Goal: Information Seeking & Learning: Learn about a topic

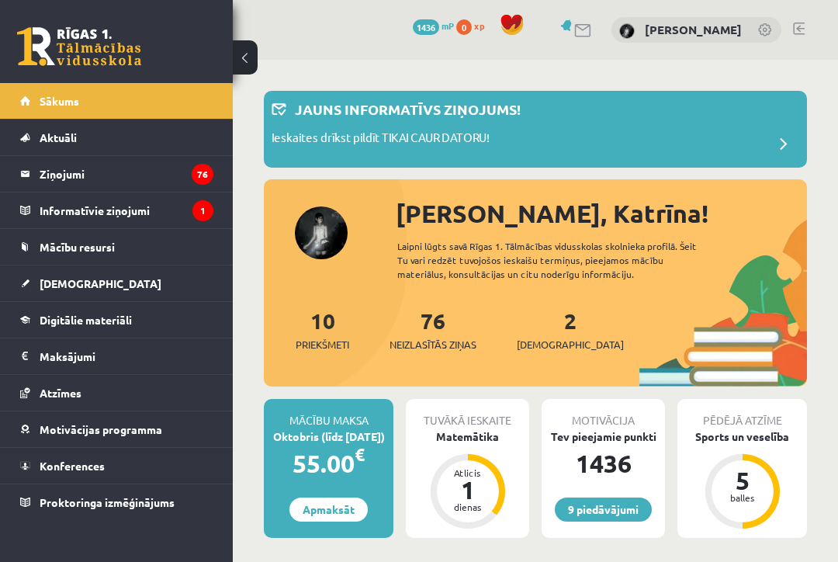
click at [148, 282] on link "[DEMOGRAPHIC_DATA]" at bounding box center [116, 283] width 193 height 36
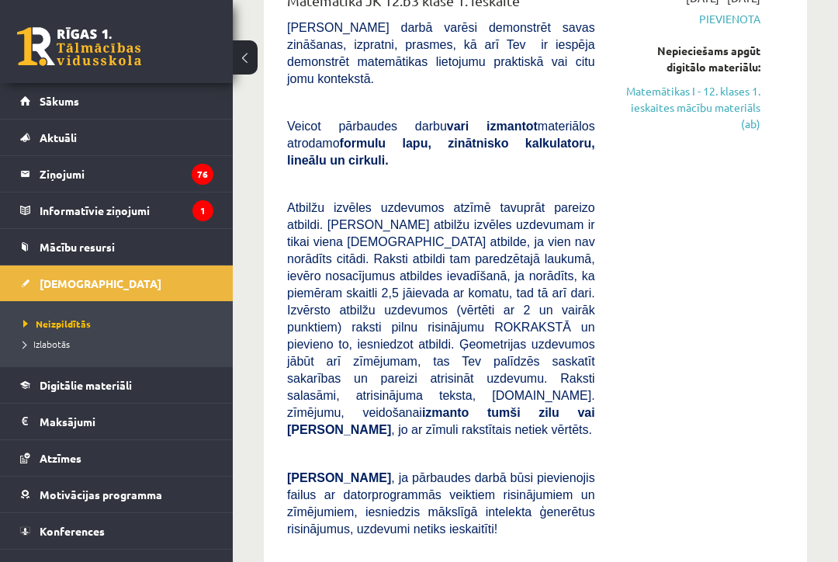
scroll to position [238, 0]
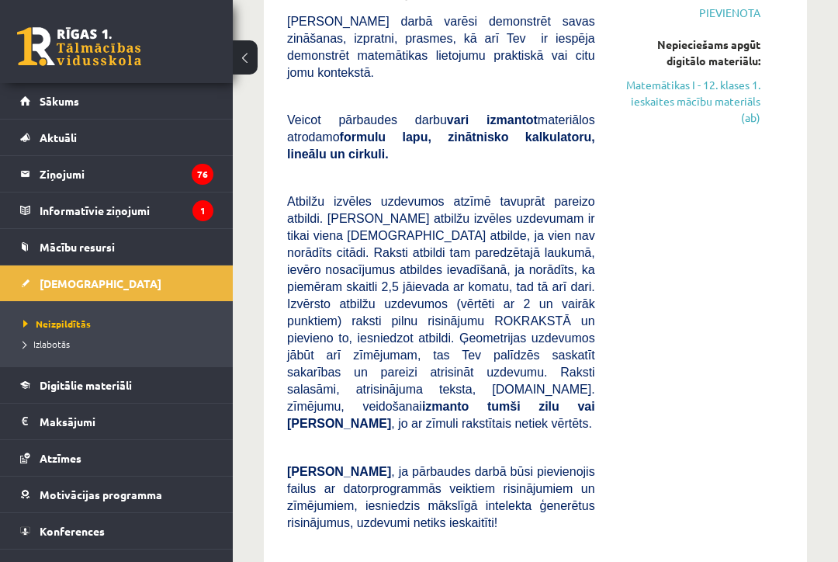
click at [59, 179] on legend "Ziņojumi 76" at bounding box center [127, 174] width 174 height 36
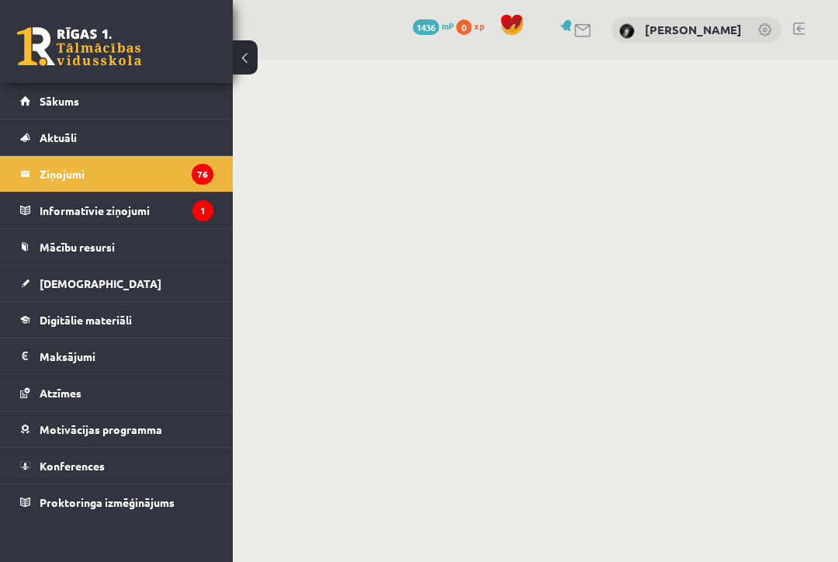
click at [40, 135] on span "Aktuāli" at bounding box center [58, 137] width 37 height 14
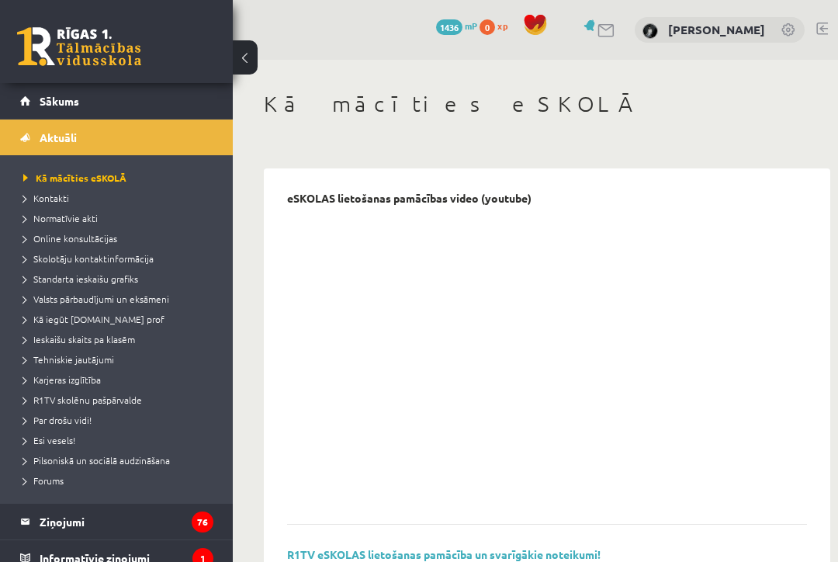
click at [59, 116] on link "Sākums" at bounding box center [116, 101] width 193 height 36
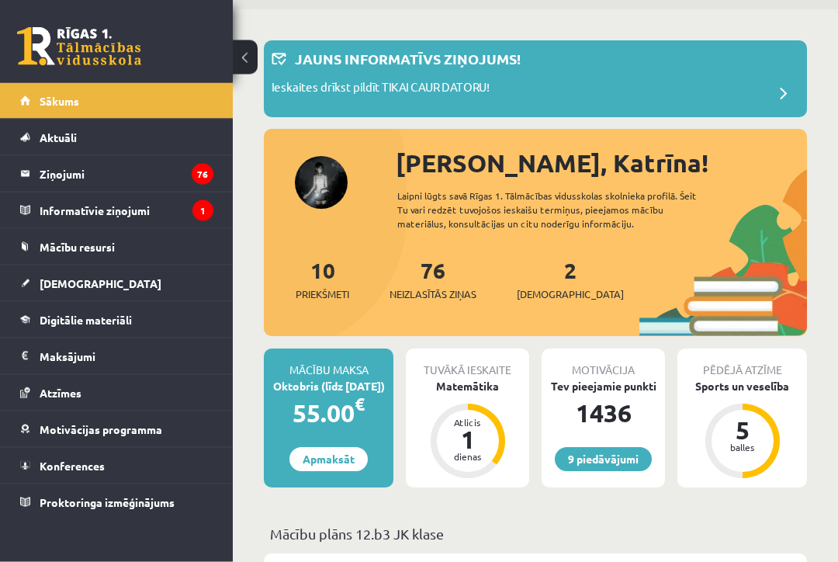
scroll to position [47, 0]
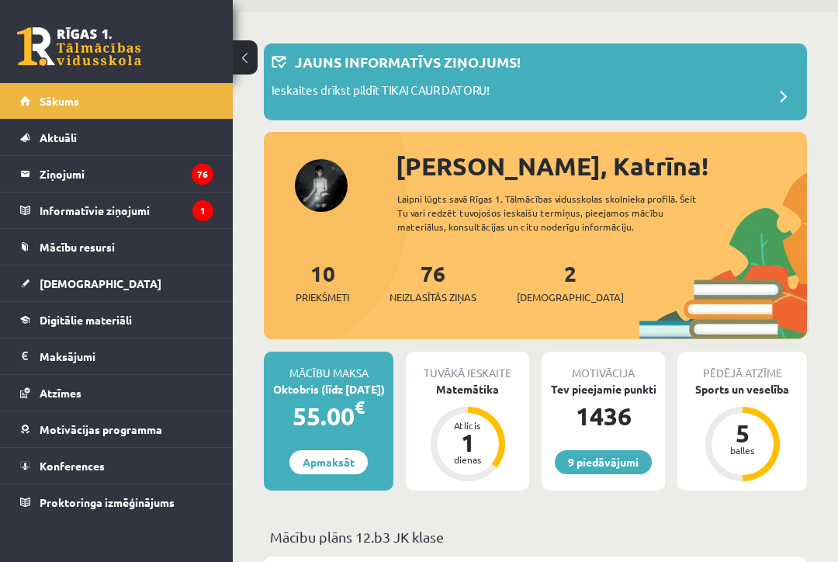
click at [755, 88] on div "Ieskaites drīkst pildīt TIKAI CAUR DATORU!" at bounding box center [534, 96] width 527 height 31
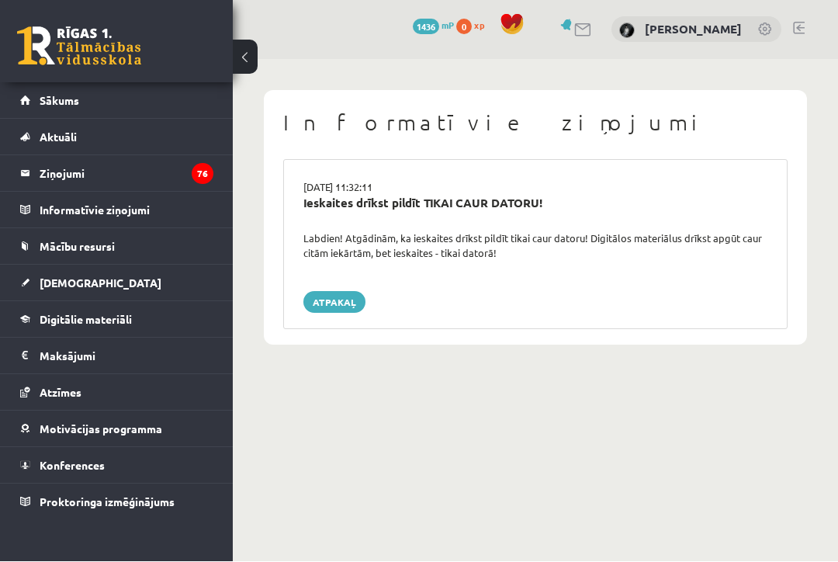
click at [317, 298] on link "Atpakaļ" at bounding box center [334, 303] width 62 height 22
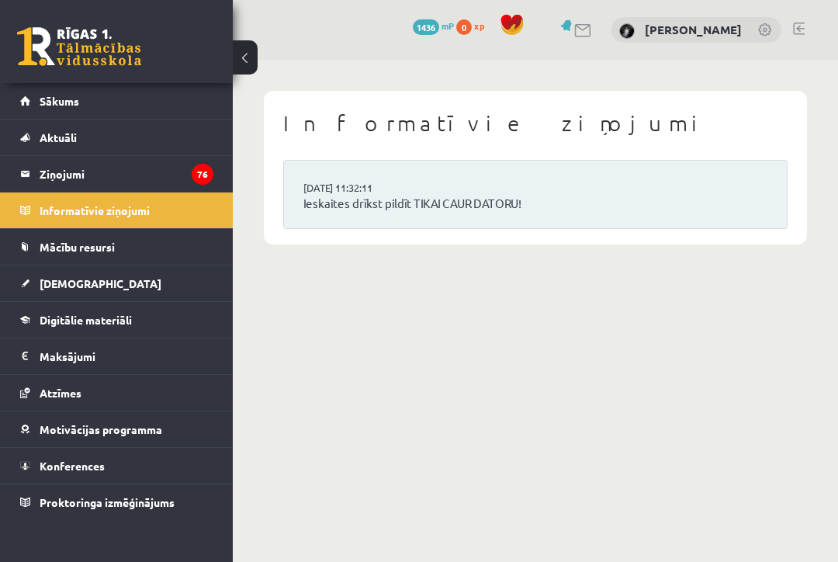
click at [729, 195] on link "Ieskaites drīkst pildīt TIKAI CAUR DATORU!" at bounding box center [535, 204] width 464 height 18
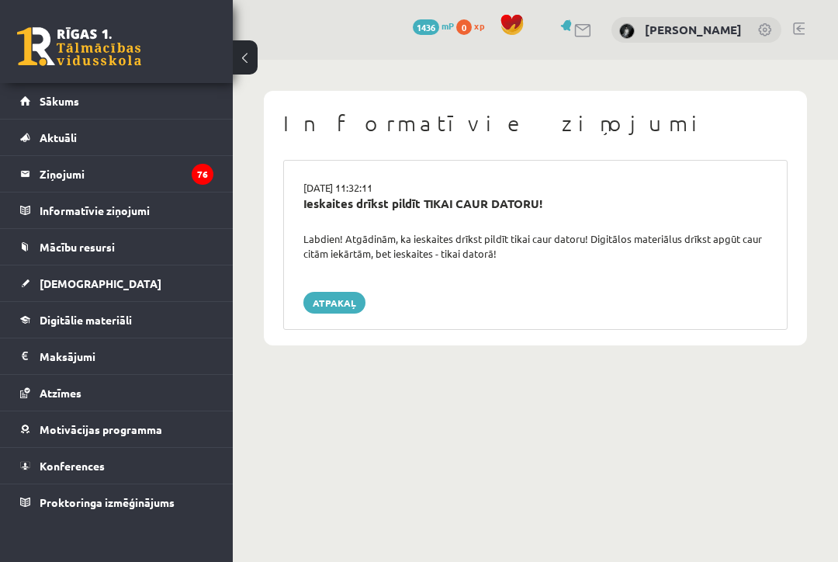
click at [63, 290] on link "[DEMOGRAPHIC_DATA]" at bounding box center [116, 283] width 193 height 36
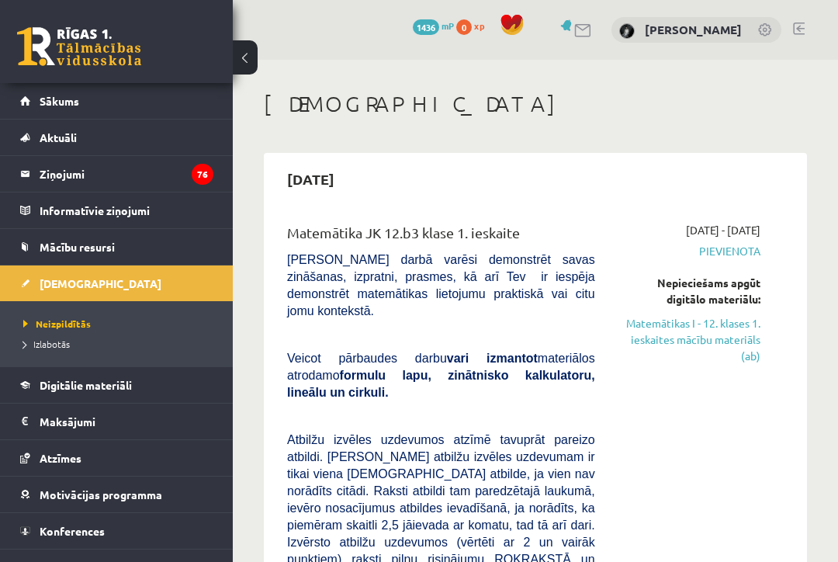
click at [98, 247] on span "Mācību resursi" at bounding box center [77, 247] width 75 height 14
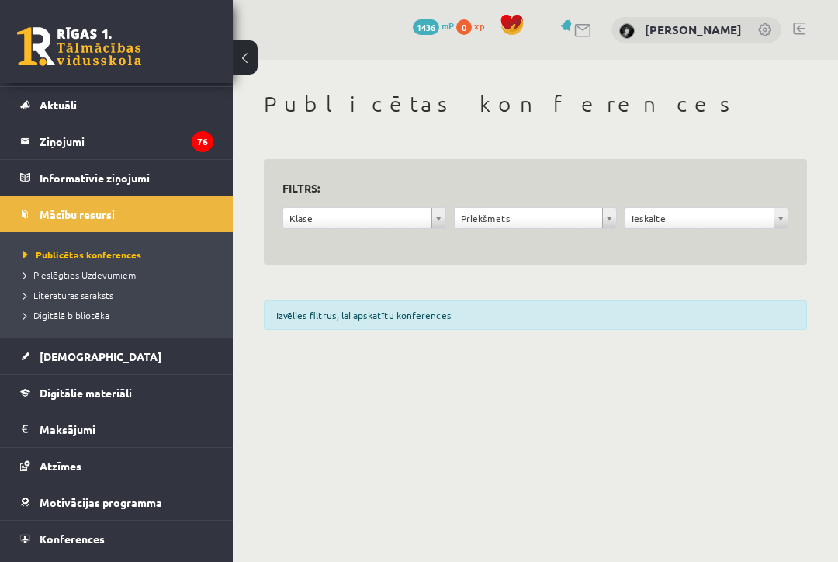
scroll to position [32, 0]
click at [148, 373] on link "[DEMOGRAPHIC_DATA]" at bounding box center [116, 357] width 193 height 36
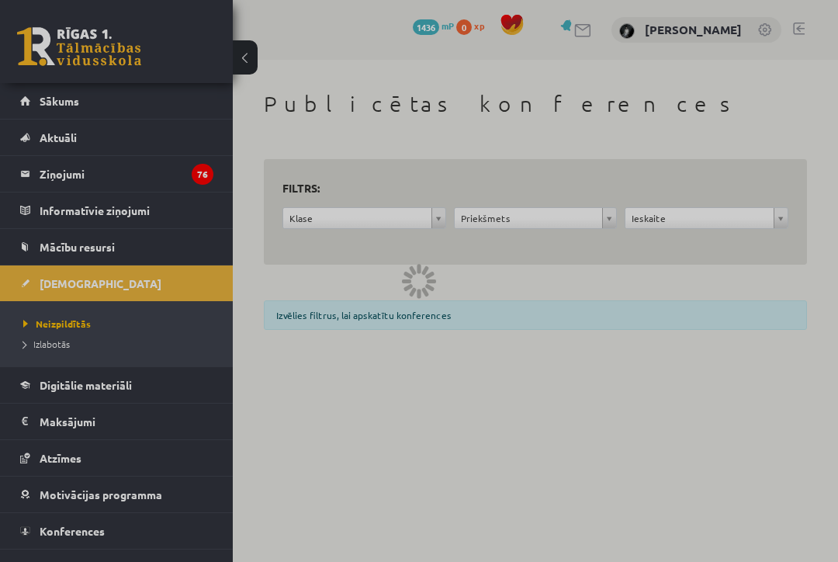
click at [150, 389] on link "Digitālie materiāli" at bounding box center [116, 385] width 193 height 36
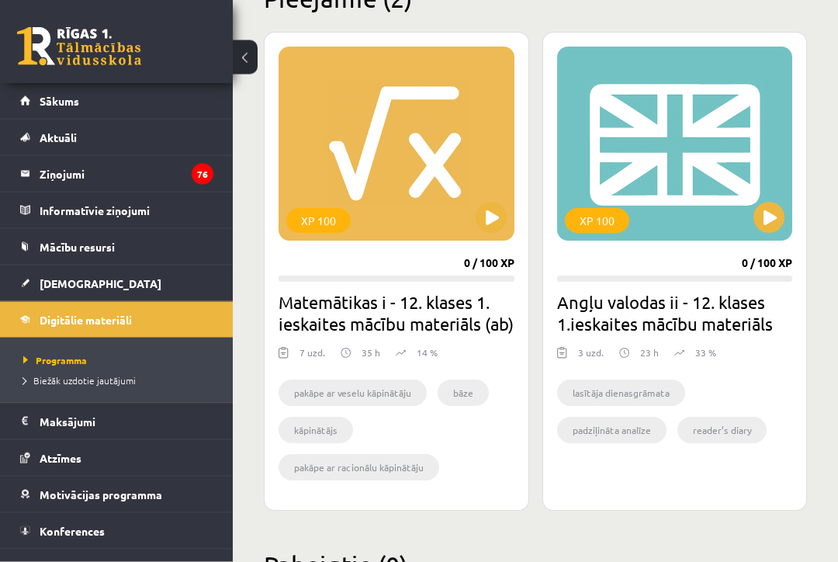
scroll to position [468, 0]
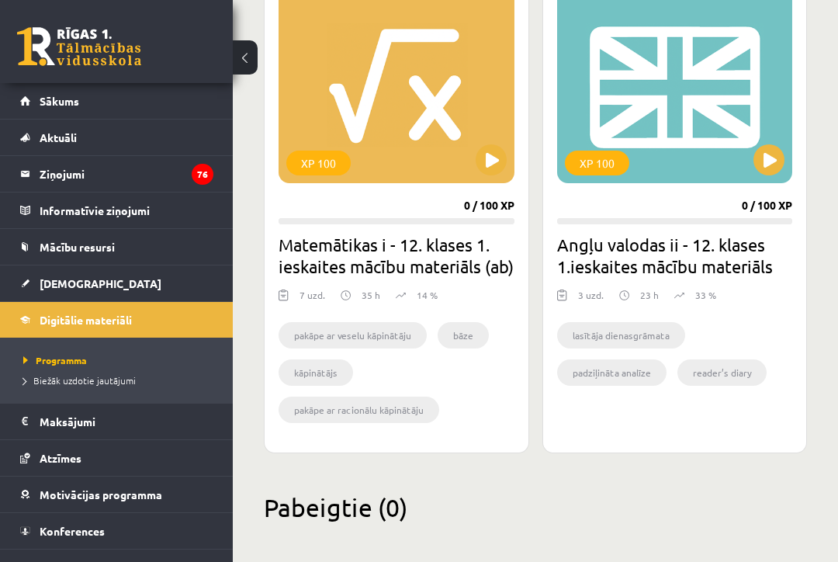
click at [176, 240] on link "Mācību resursi" at bounding box center [116, 247] width 193 height 36
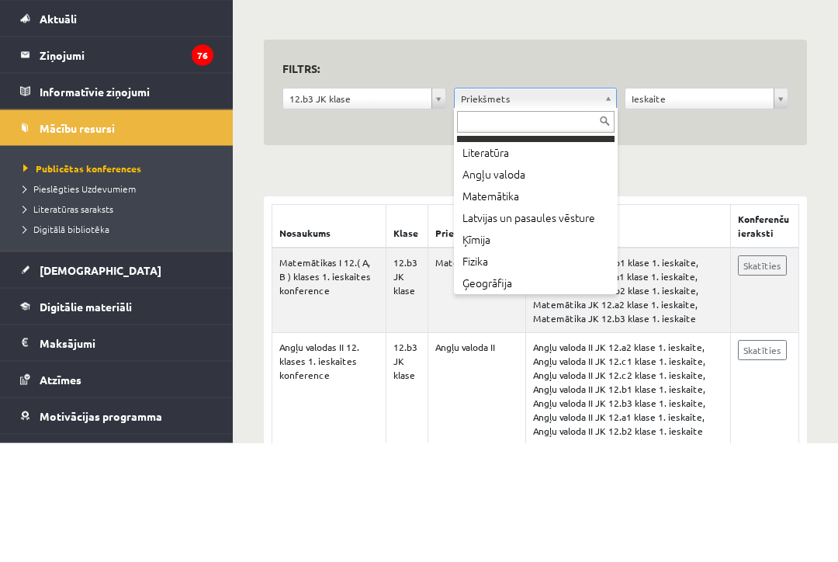
scroll to position [84, 0]
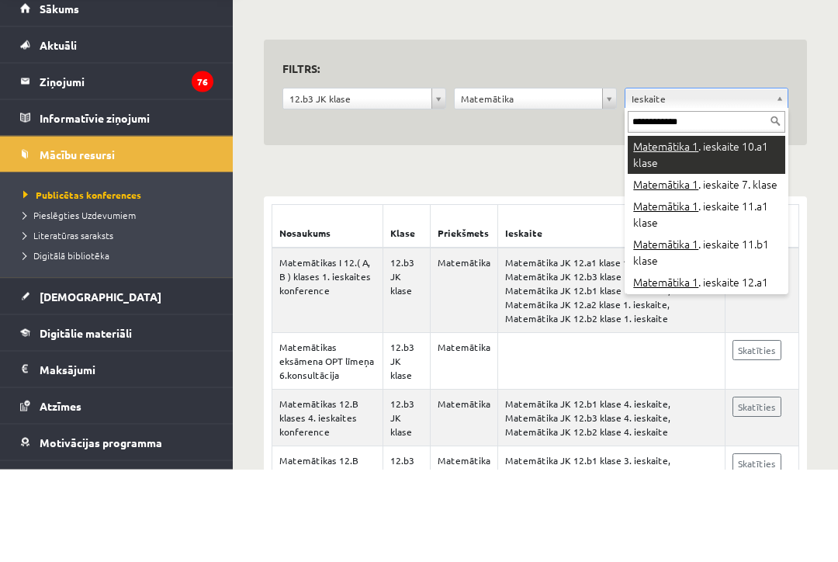
type input "**********"
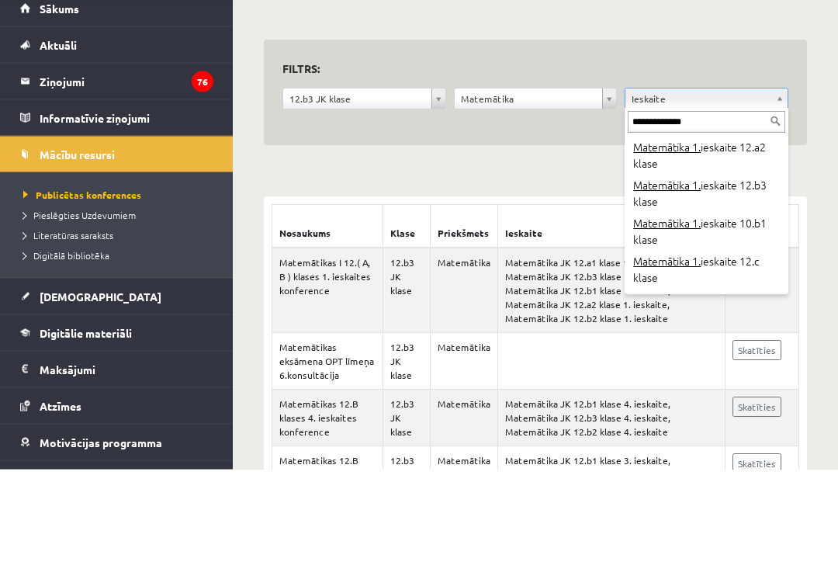
scroll to position [292, 0]
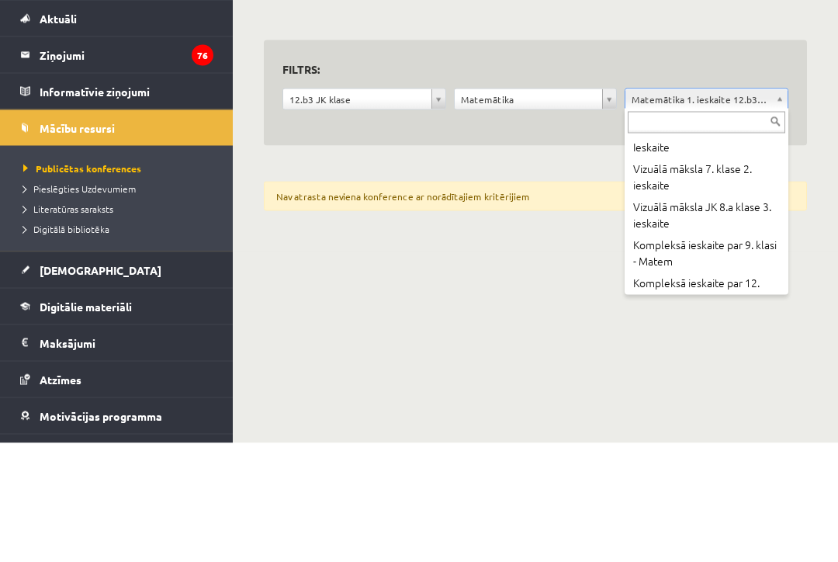
scroll to position [20573, 0]
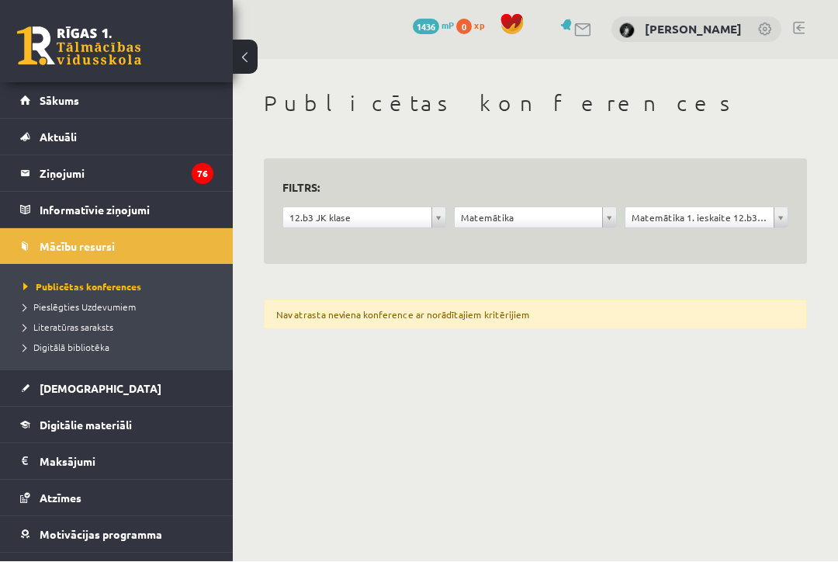
click at [91, 327] on span "Literatūras saraksts" at bounding box center [68, 327] width 90 height 12
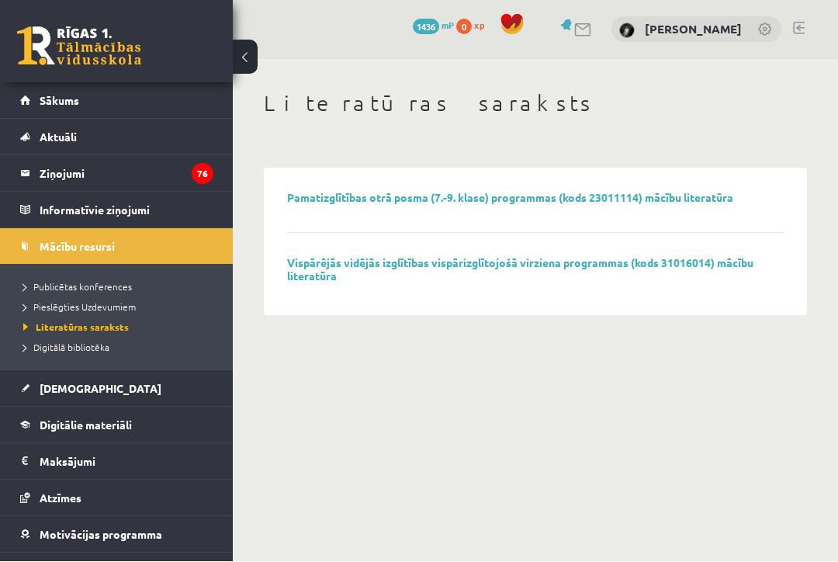
click at [71, 346] on span "Digitālā bibliotēka" at bounding box center [66, 347] width 86 height 12
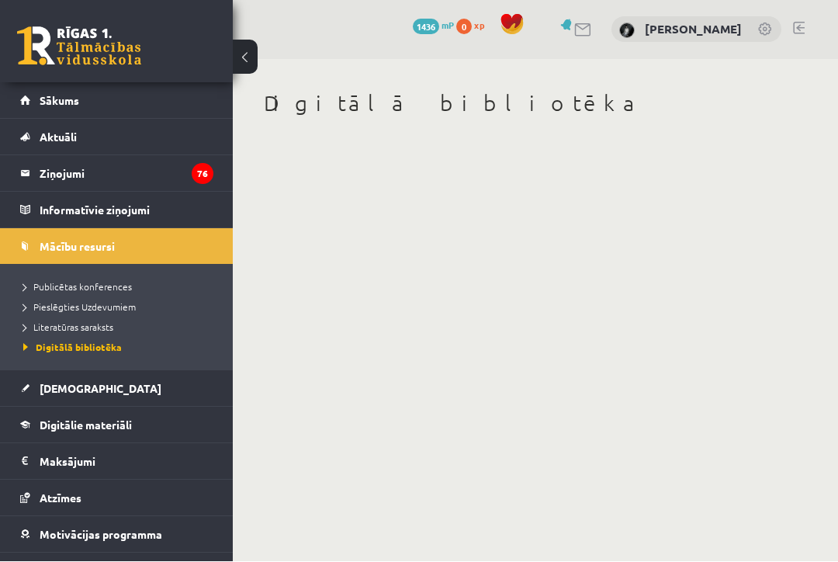
click at [109, 203] on legend "Informatīvie ziņojumi 0" at bounding box center [127, 210] width 174 height 36
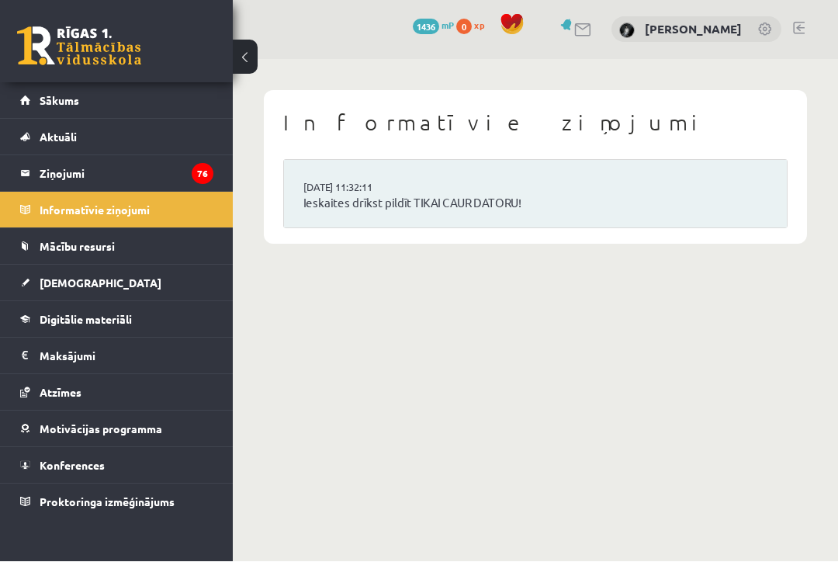
click at [74, 98] on span "Sākums" at bounding box center [60, 101] width 40 height 14
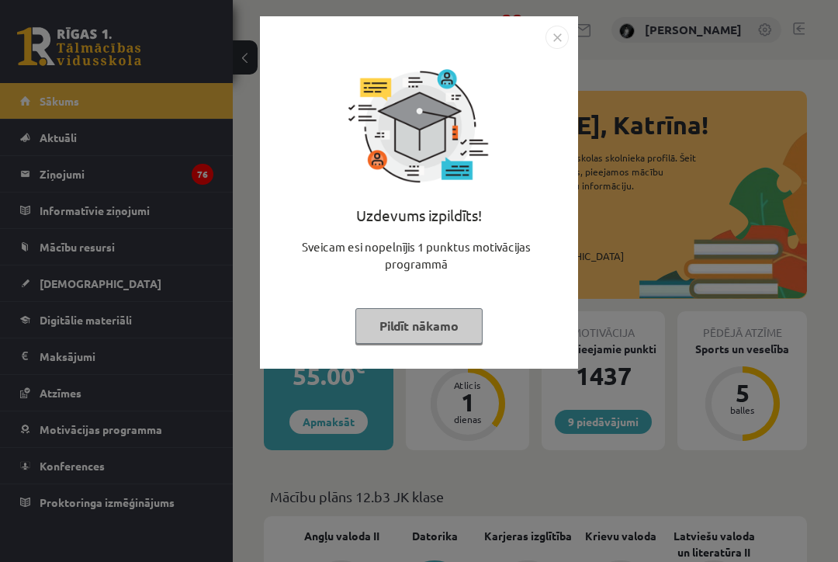
click at [446, 323] on button "Pildīt nākamo" at bounding box center [418, 326] width 127 height 36
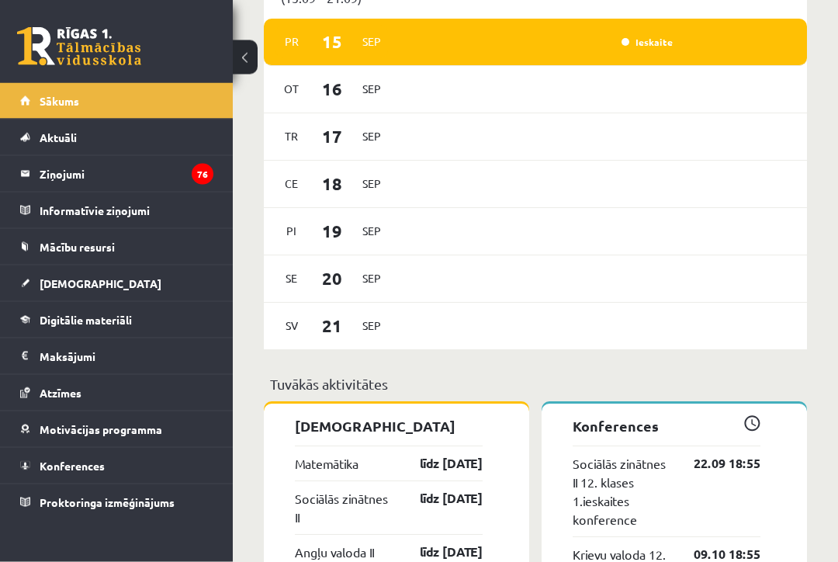
scroll to position [934, 0]
click at [137, 360] on legend "Maksājumi 0" at bounding box center [127, 356] width 174 height 36
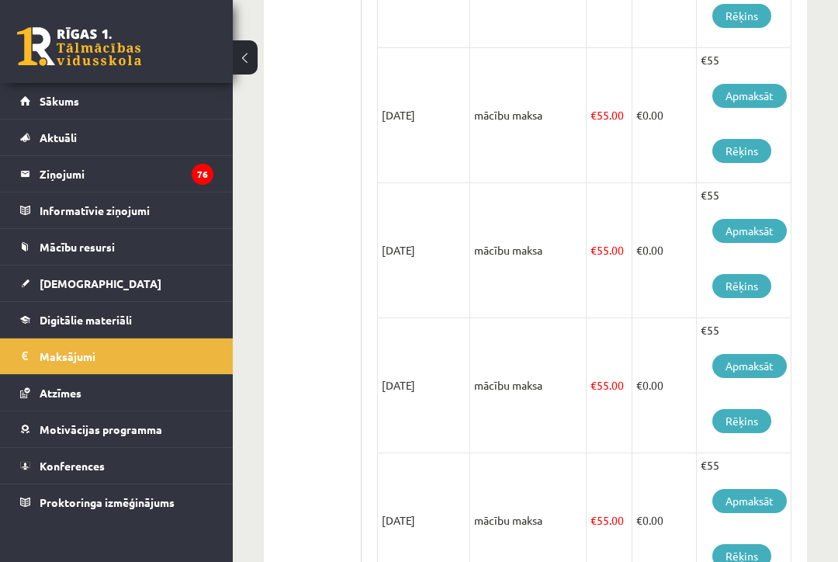
click at [154, 400] on link "Atzīmes" at bounding box center [116, 393] width 193 height 36
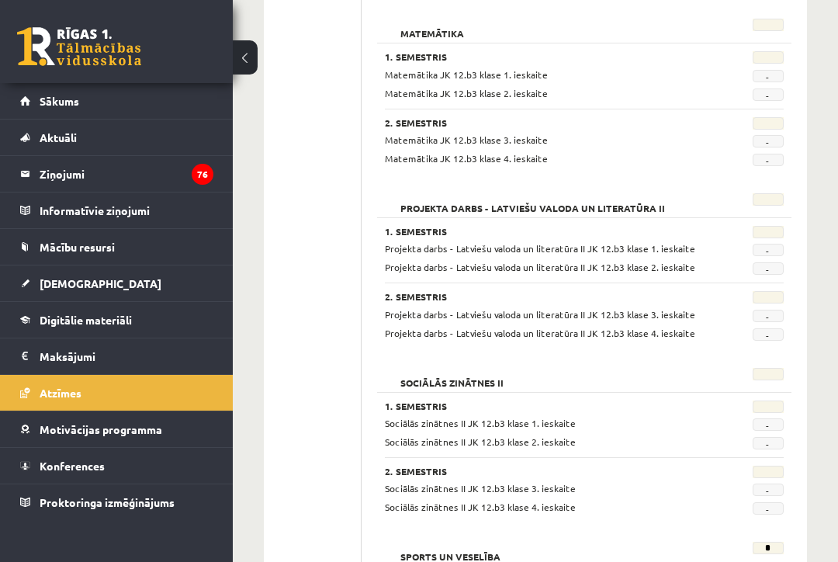
click at [164, 430] on link "Motivācijas programma" at bounding box center [116, 429] width 193 height 36
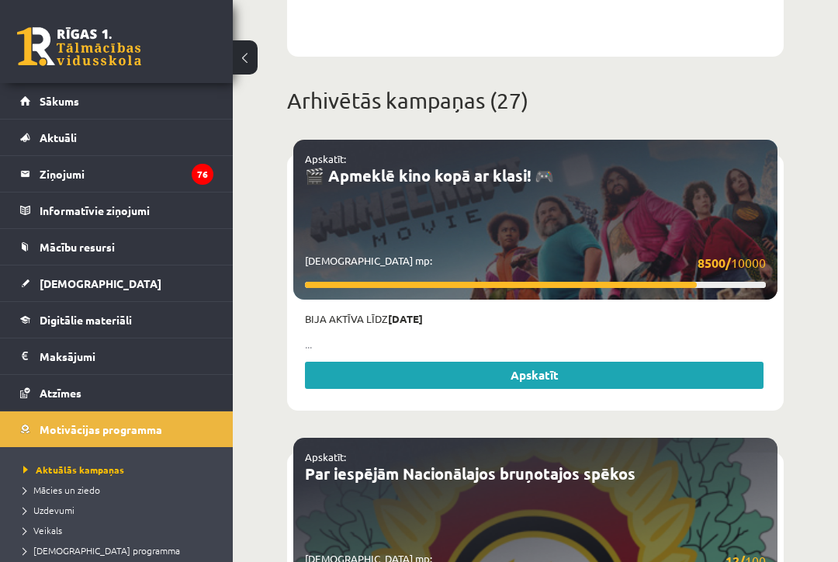
click at [166, 241] on link "Mācību resursi" at bounding box center [116, 247] width 193 height 36
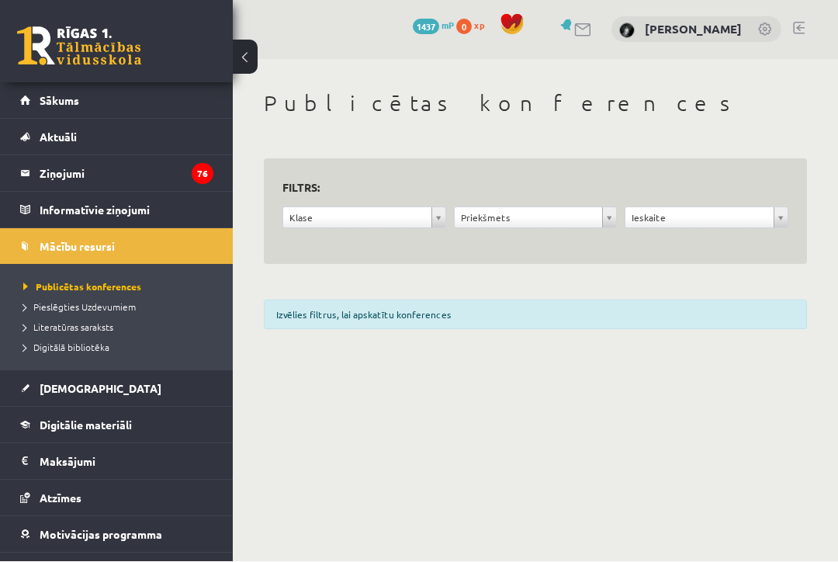
click at [163, 213] on legend "Informatīvie ziņojumi 0" at bounding box center [127, 210] width 174 height 36
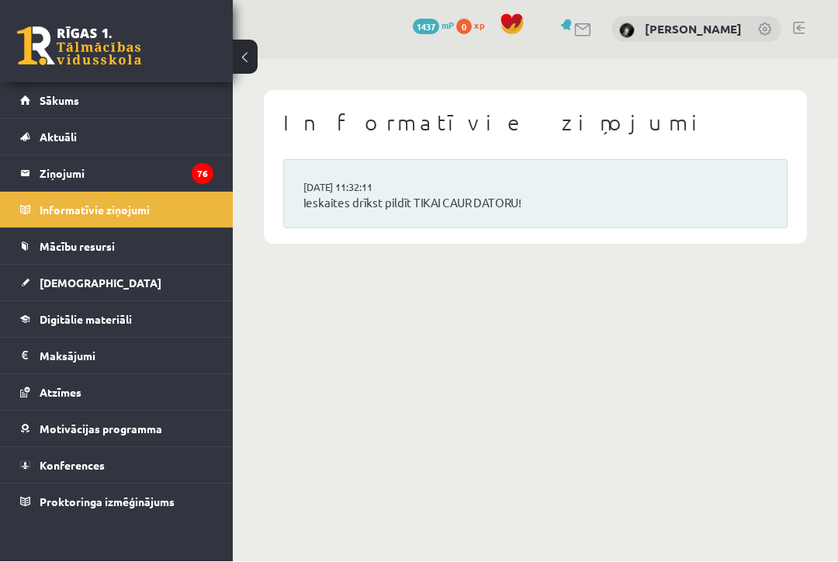
click at [174, 98] on link "Sākums" at bounding box center [116, 101] width 193 height 36
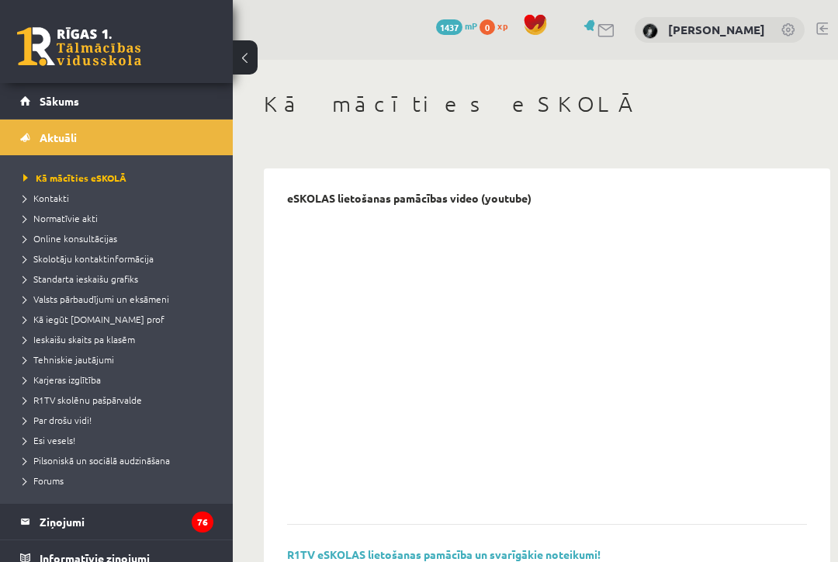
click at [148, 188] on li "Kontakti" at bounding box center [120, 198] width 194 height 20
click at [157, 100] on link "Sākums" at bounding box center [116, 101] width 193 height 36
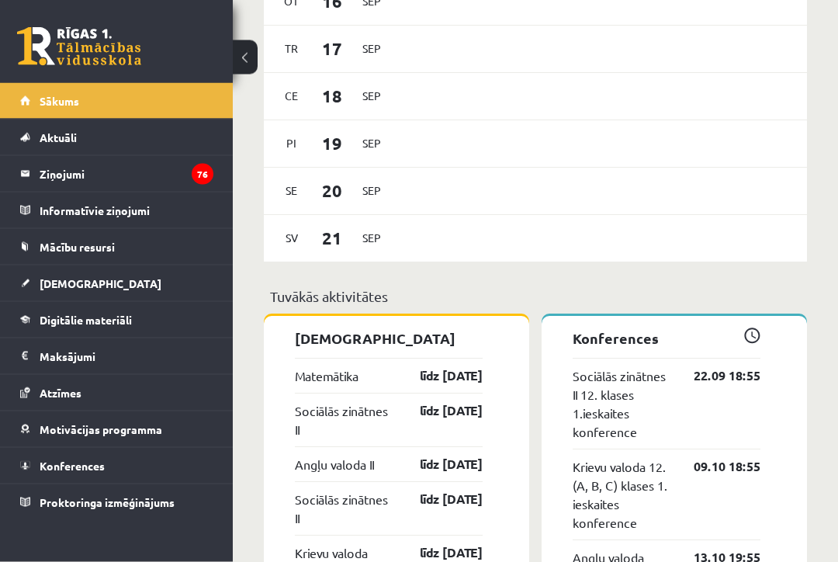
scroll to position [1021, 0]
click at [463, 371] on link "līdz 15.09.25" at bounding box center [437, 375] width 90 height 19
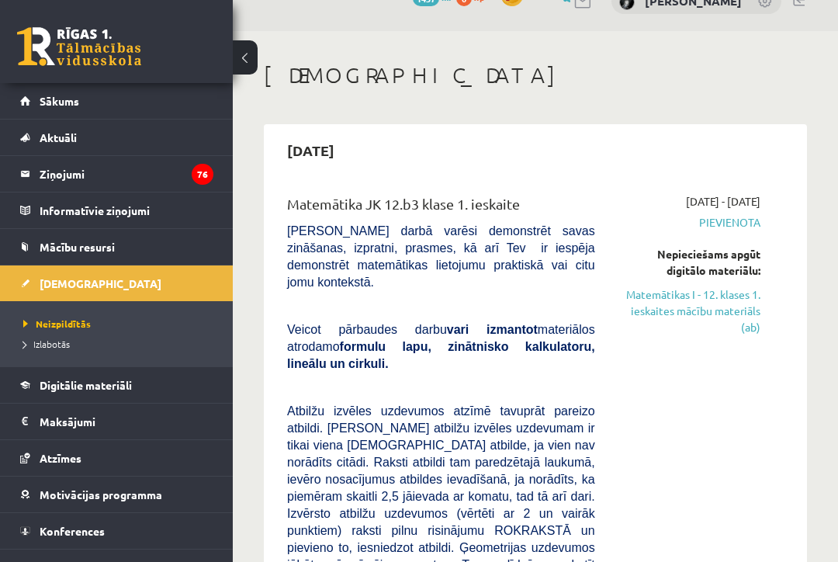
scroll to position [30, 0]
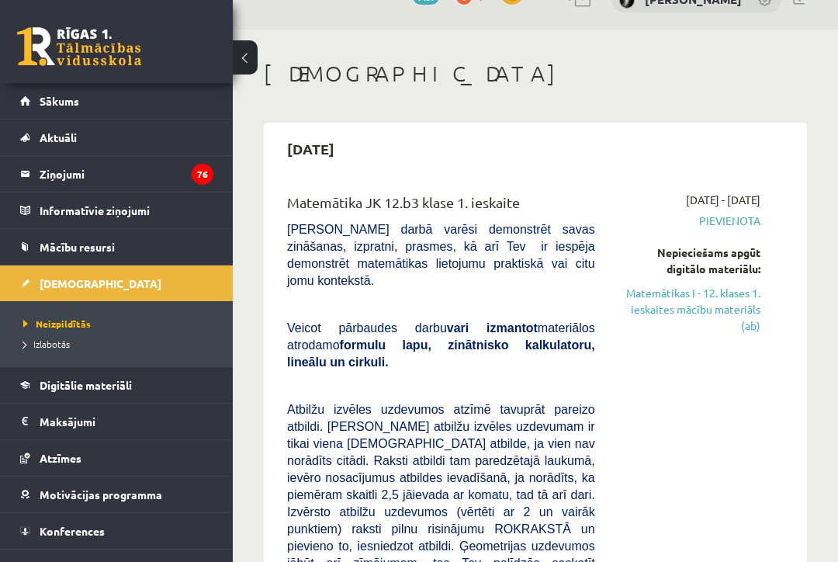
click at [746, 309] on link "Matemātikas I - 12. klases 1. ieskaites mācību materiāls (ab)" at bounding box center [689, 309] width 142 height 49
click at [743, 299] on link "Matemātikas I - 12. klases 1. ieskaites mācību materiāls (ab)" at bounding box center [689, 309] width 142 height 49
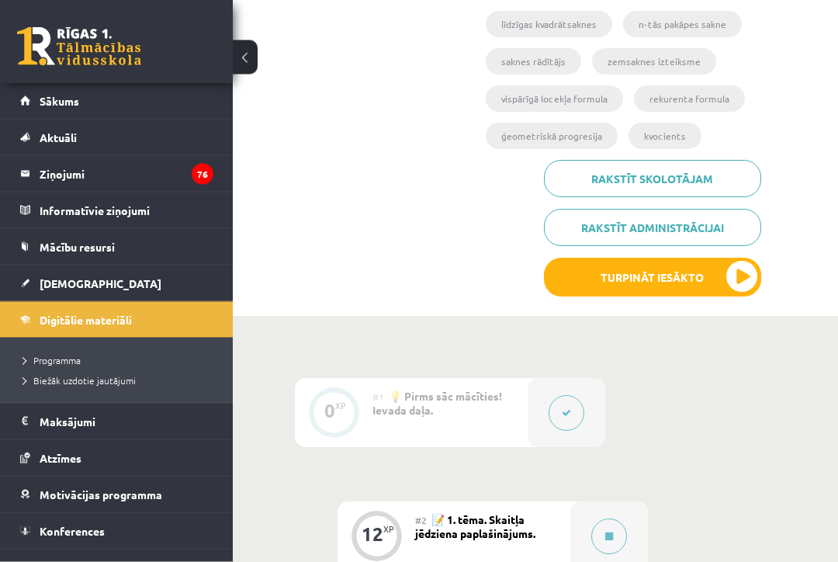
click at [733, 274] on button "Turpināt iesākto" at bounding box center [652, 277] width 217 height 39
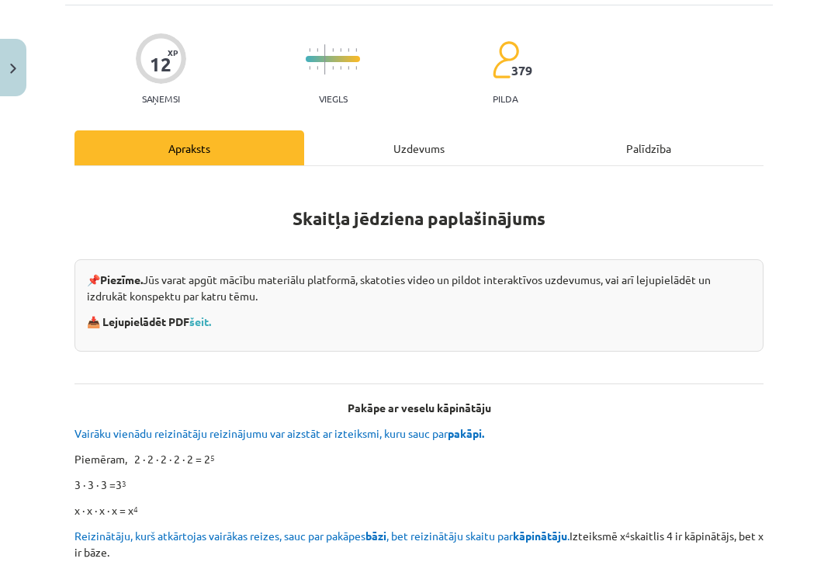
scroll to position [99, 0]
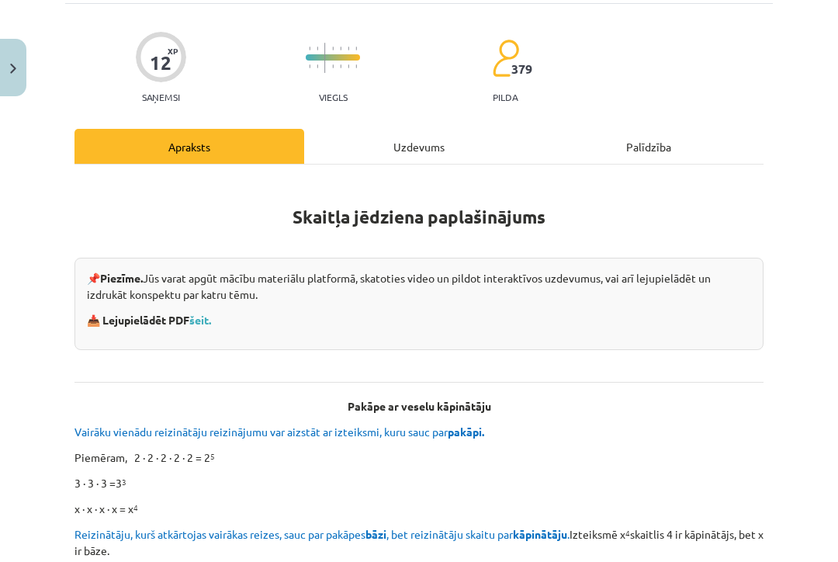
click at [201, 325] on link "šeit." at bounding box center [200, 320] width 22 height 14
